Goal: Transaction & Acquisition: Book appointment/travel/reservation

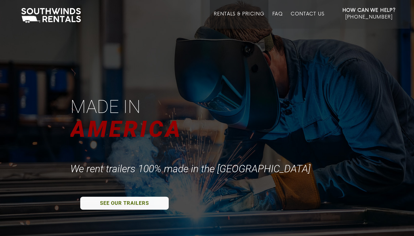
click at [234, 16] on link "Rentals & Pricing" at bounding box center [239, 19] width 50 height 17
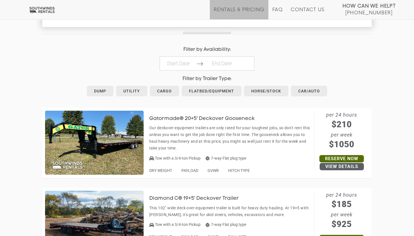
scroll to position [255, 0]
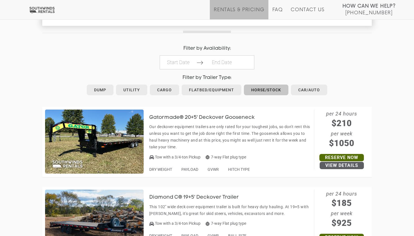
click at [276, 91] on link "Horse/Stock" at bounding box center [266, 90] width 44 height 11
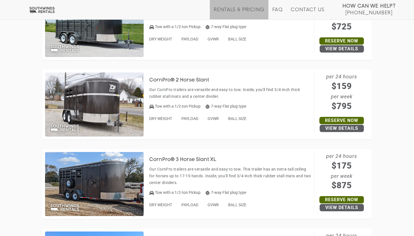
scroll to position [448, 0]
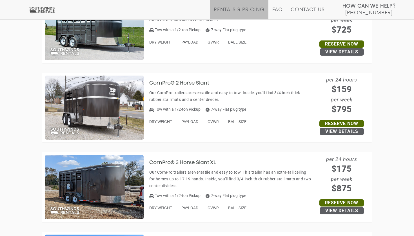
click at [90, 109] on img at bounding box center [94, 108] width 99 height 64
